Goal: Task Accomplishment & Management: Manage account settings

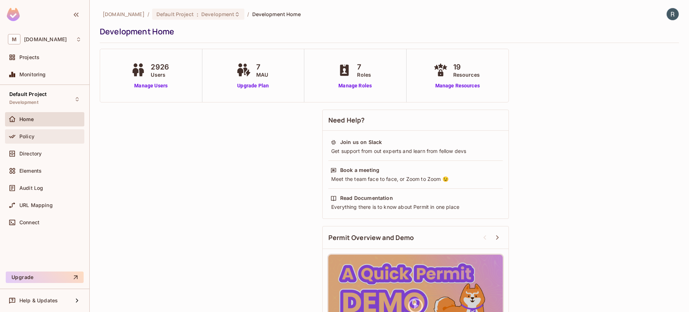
click at [38, 135] on div "Policy" at bounding box center [50, 137] width 62 height 6
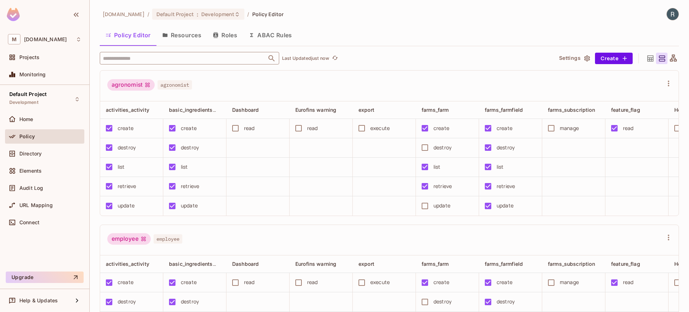
click at [161, 52] on input "text" at bounding box center [183, 58] width 164 height 13
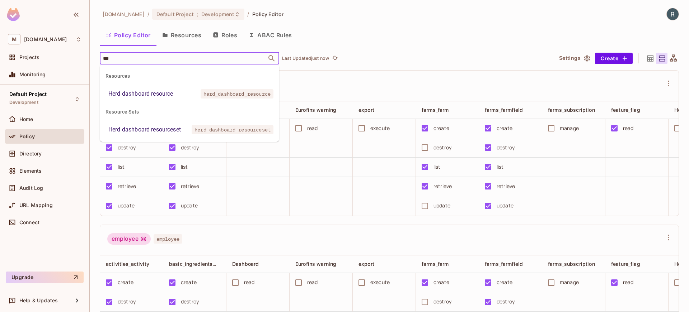
type input "****"
drag, startPoint x: 196, startPoint y: 93, endPoint x: 265, endPoint y: 95, distance: 68.9
click at [265, 95] on li "Herd dashboard resource herd_dashboard_resource" at bounding box center [189, 94] width 179 height 13
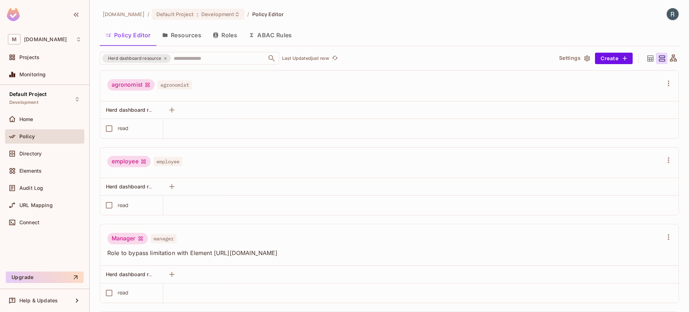
click at [259, 96] on div "agronomist agronomist" at bounding box center [389, 86] width 578 height 31
click at [192, 60] on input "text" at bounding box center [214, 58] width 84 height 13
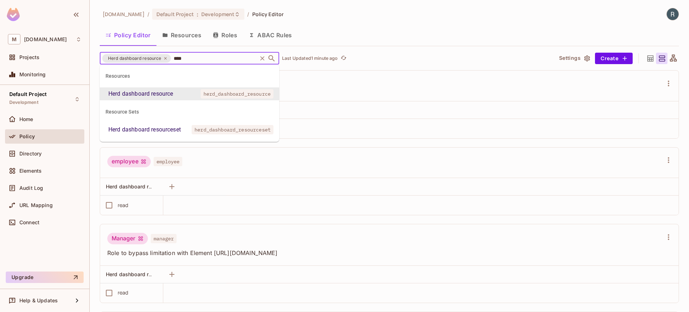
type input "****"
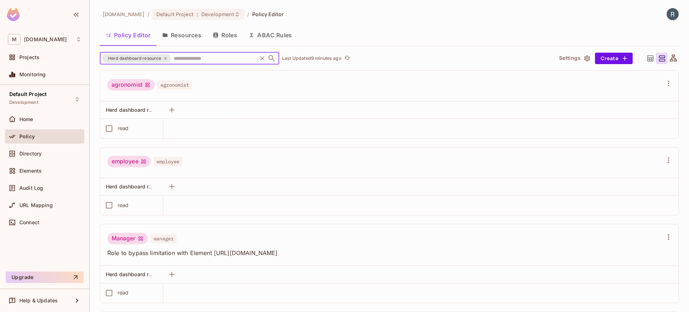
click at [168, 60] on div "Herd dashboard resource" at bounding box center [136, 58] width 69 height 9
click at [165, 60] on icon at bounding box center [165, 58] width 4 height 4
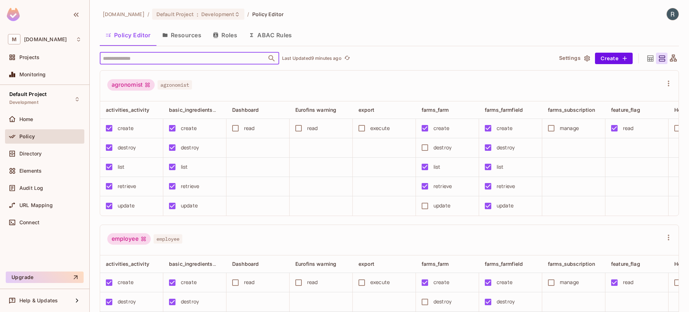
click at [163, 60] on input "text" at bounding box center [183, 58] width 164 height 13
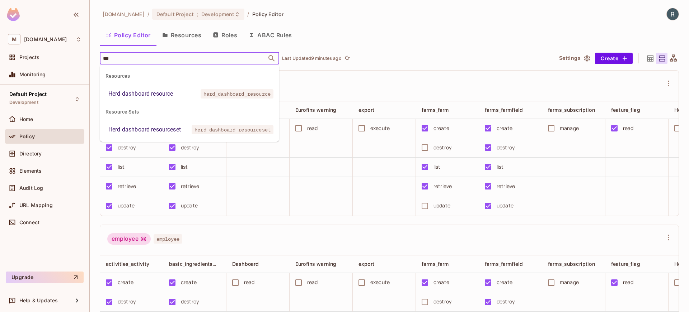
type input "****"
click at [152, 103] on div "Resource Sets" at bounding box center [189, 111] width 179 height 17
click at [152, 97] on div "Herd dashboard resource" at bounding box center [140, 94] width 65 height 9
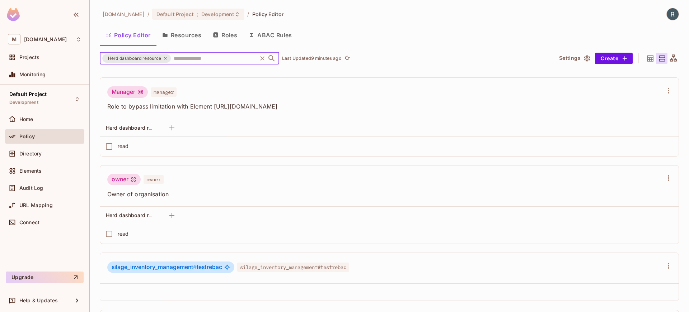
scroll to position [77, 0]
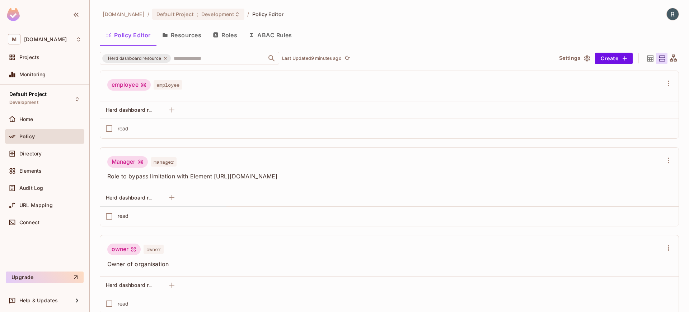
click at [185, 37] on button "Resources" at bounding box center [181, 35] width 51 height 18
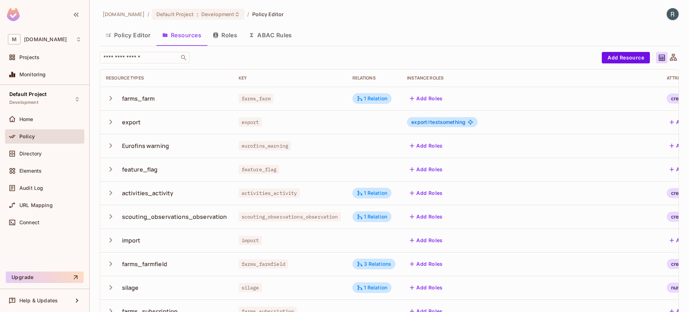
click at [270, 37] on button "ABAC Rules" at bounding box center [270, 35] width 55 height 18
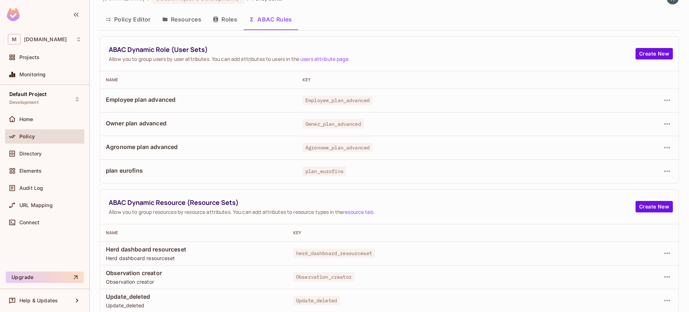
scroll to position [16, 0]
click at [662, 249] on icon "button" at bounding box center [666, 253] width 9 height 9
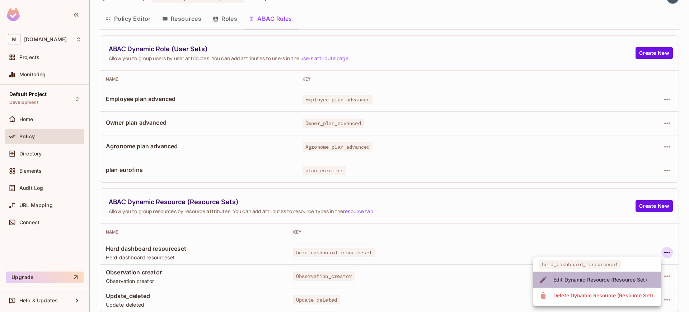
click at [607, 278] on div "Edit Dynamic Resource (Resource Set)" at bounding box center [600, 280] width 94 height 7
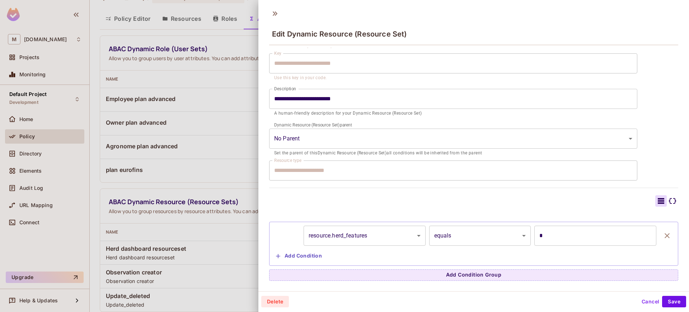
scroll to position [1, 0]
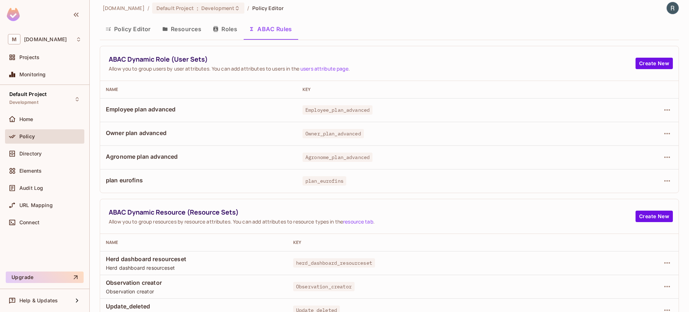
scroll to position [16, 0]
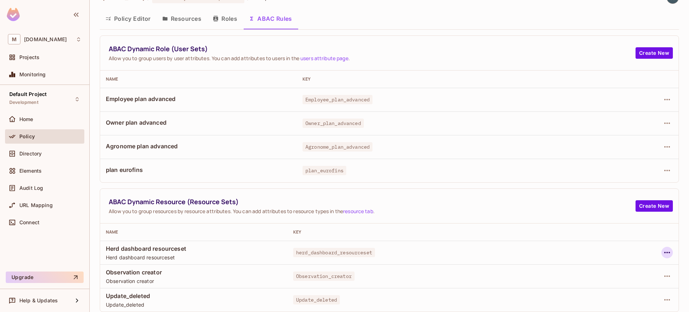
click at [662, 254] on icon "button" at bounding box center [666, 253] width 9 height 9
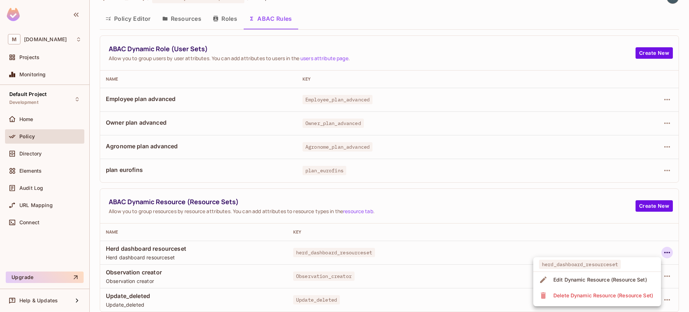
click at [584, 282] on div "Edit Dynamic Resource (Resource Set)" at bounding box center [600, 280] width 94 height 7
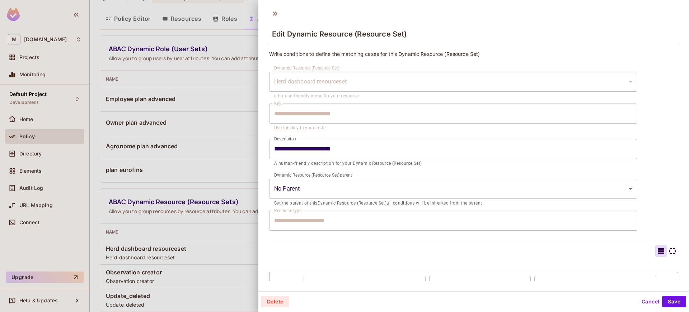
scroll to position [50, 0]
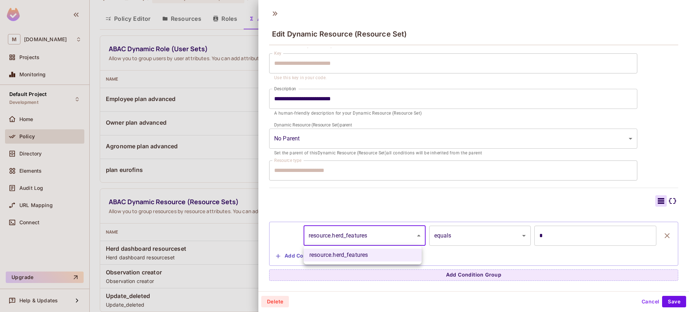
click at [369, 237] on body "M [DOMAIN_NAME] Projects Monitoring Default Project Development Home Policy Dir…" at bounding box center [344, 156] width 689 height 312
click at [369, 237] on div at bounding box center [344, 156] width 689 height 312
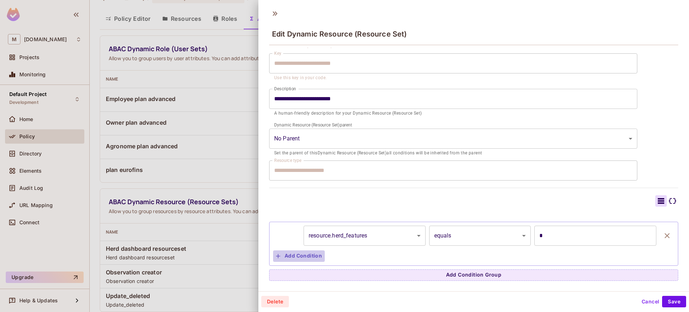
click at [309, 255] on button "Add Condition" at bounding box center [299, 256] width 52 height 11
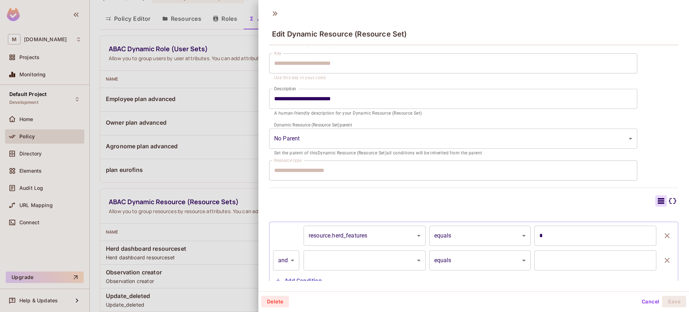
scroll to position [67, 0]
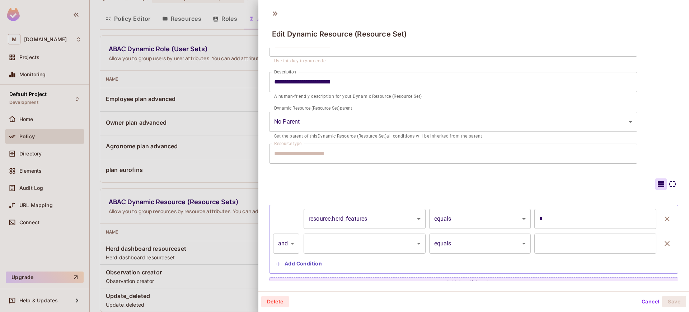
click at [282, 247] on body "M [DOMAIN_NAME] Projects Monitoring Default Project Development Home Policy Dir…" at bounding box center [344, 156] width 689 height 312
click at [285, 276] on li "or" at bounding box center [286, 276] width 26 height 13
type input "*****"
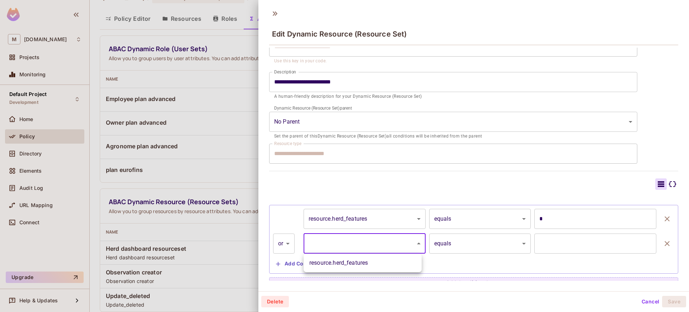
click at [355, 247] on body "M [DOMAIN_NAME] Projects Monitoring Default Project Development Home Policy Dir…" at bounding box center [344, 156] width 689 height 312
drag, startPoint x: 269, startPoint y: 223, endPoint x: 294, endPoint y: 224, distance: 25.1
click at [269, 223] on div at bounding box center [344, 156] width 689 height 312
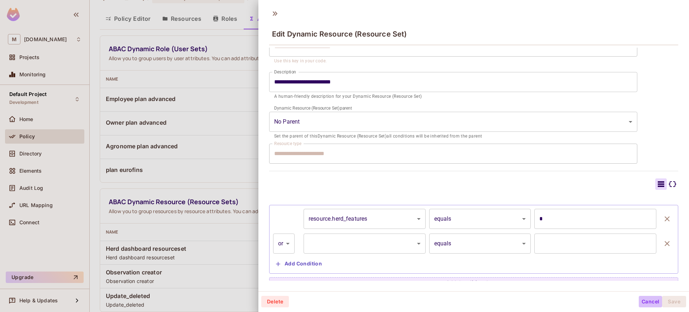
click at [649, 301] on button "Cancel" at bounding box center [649, 301] width 23 height 11
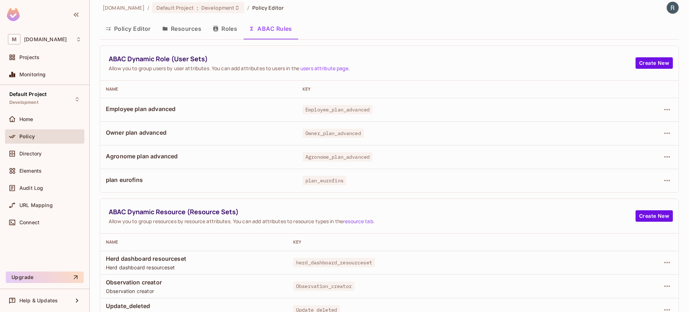
scroll to position [0, 0]
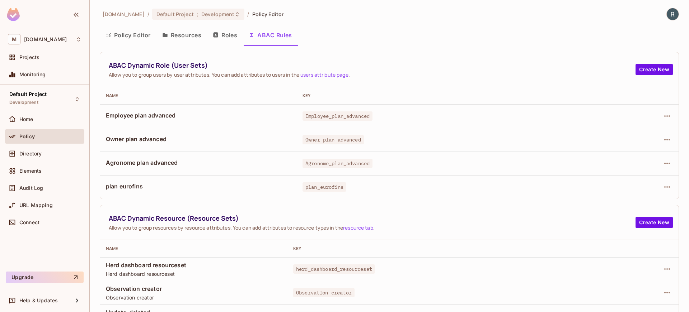
click at [223, 33] on button "Roles" at bounding box center [225, 35] width 36 height 18
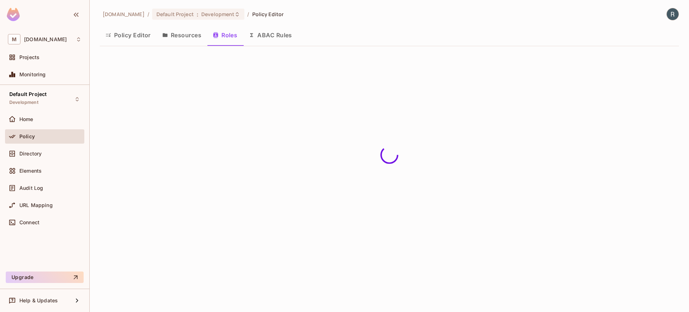
click at [176, 35] on button "Resources" at bounding box center [181, 35] width 51 height 18
